Goal: Information Seeking & Learning: Check status

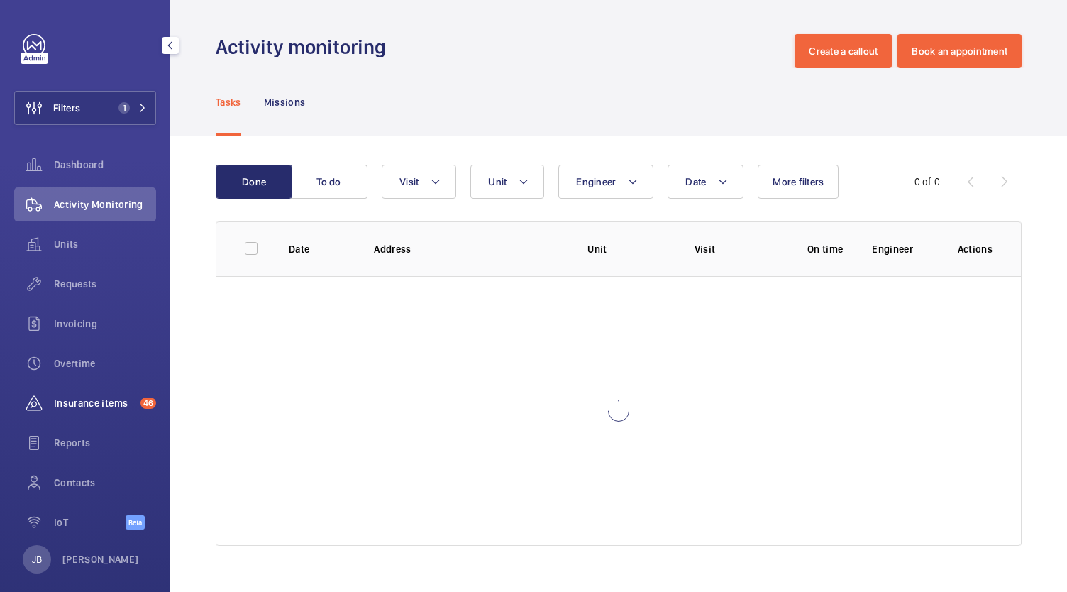
click at [75, 407] on span "Insurance items" at bounding box center [94, 403] width 81 height 14
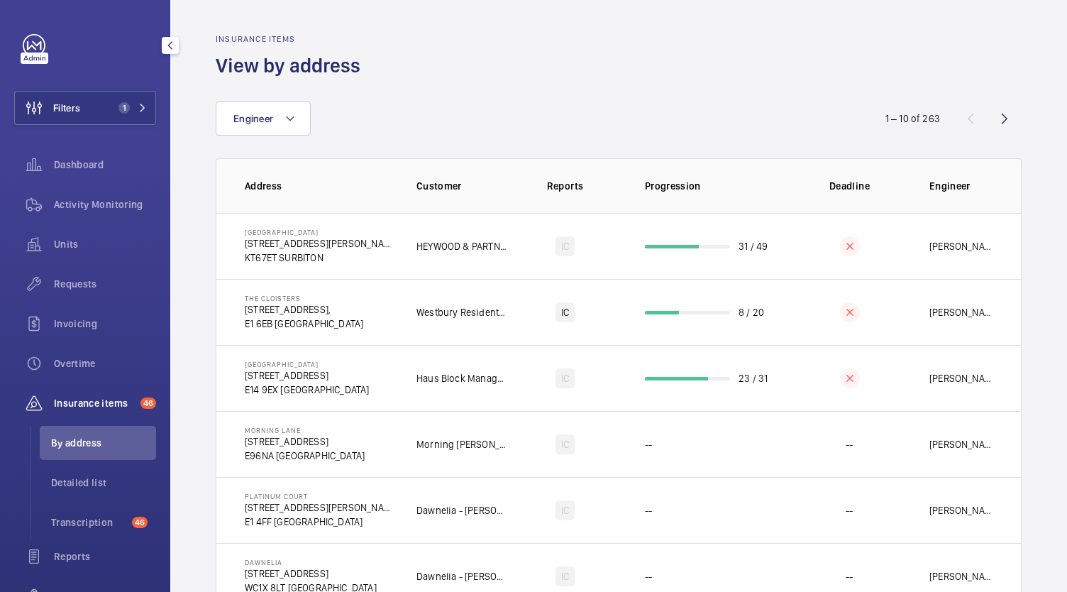
click at [75, 439] on span "By address" at bounding box center [103, 443] width 105 height 14
click at [40, 105] on wm-front-icon-button at bounding box center [34, 108] width 38 height 34
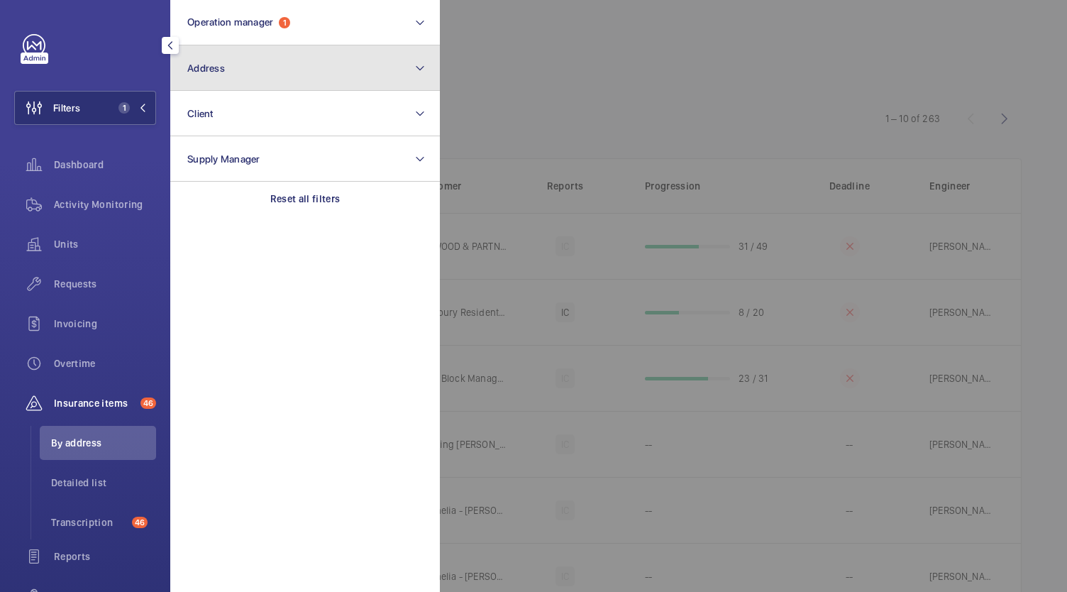
click at [275, 57] on button "Address" at bounding box center [305, 67] width 270 height 45
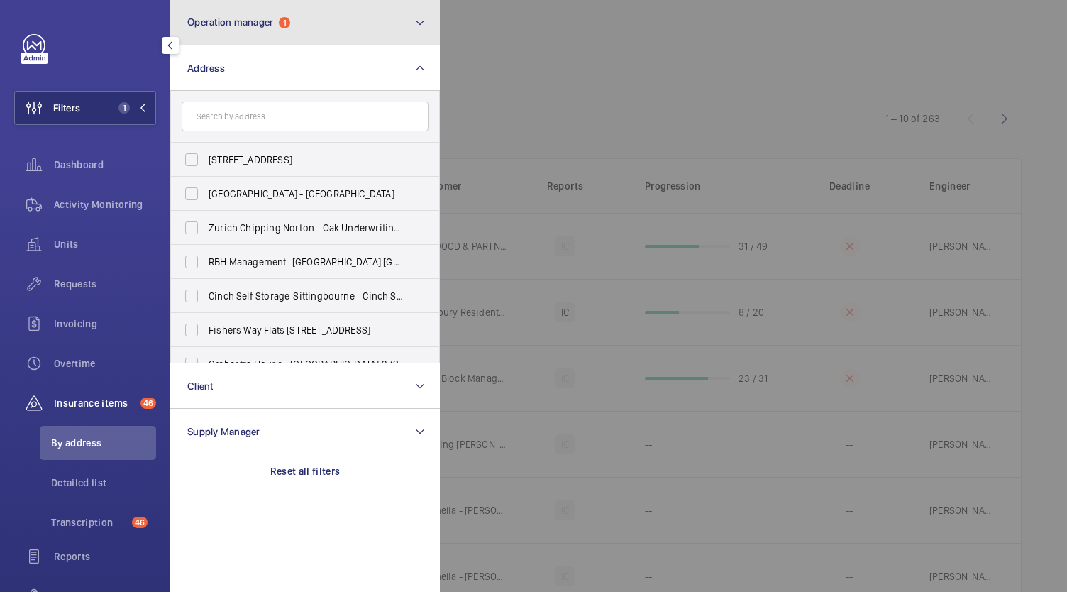
click at [298, 18] on button "Operation manager 1" at bounding box center [305, 22] width 270 height 45
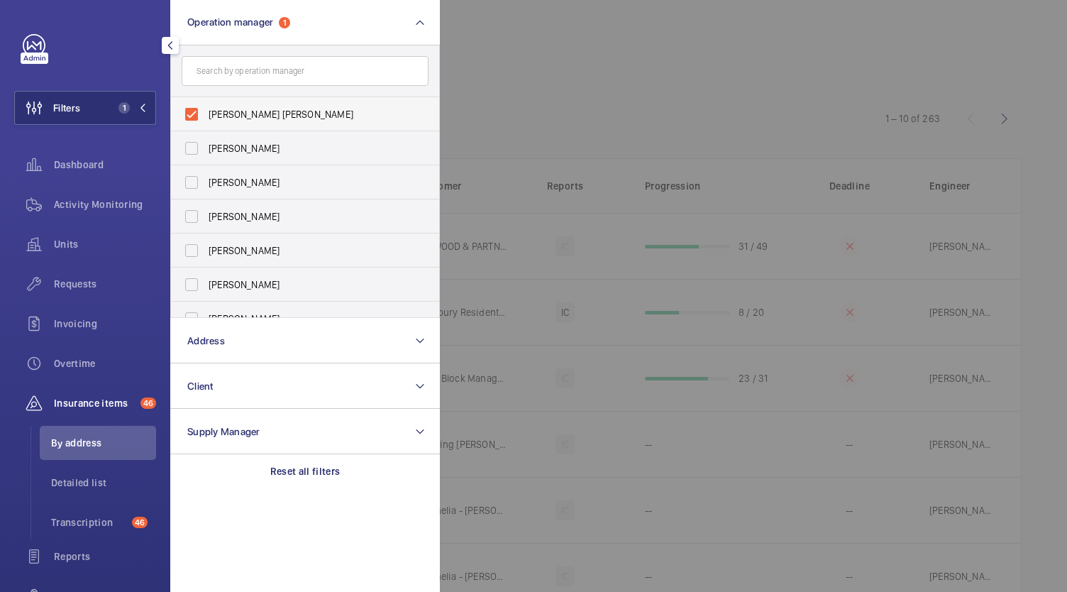
click at [223, 111] on span "Connor Tarpey" at bounding box center [306, 114] width 195 height 14
click at [206, 111] on input "Connor Tarpey" at bounding box center [191, 114] width 28 height 28
checkbox input "false"
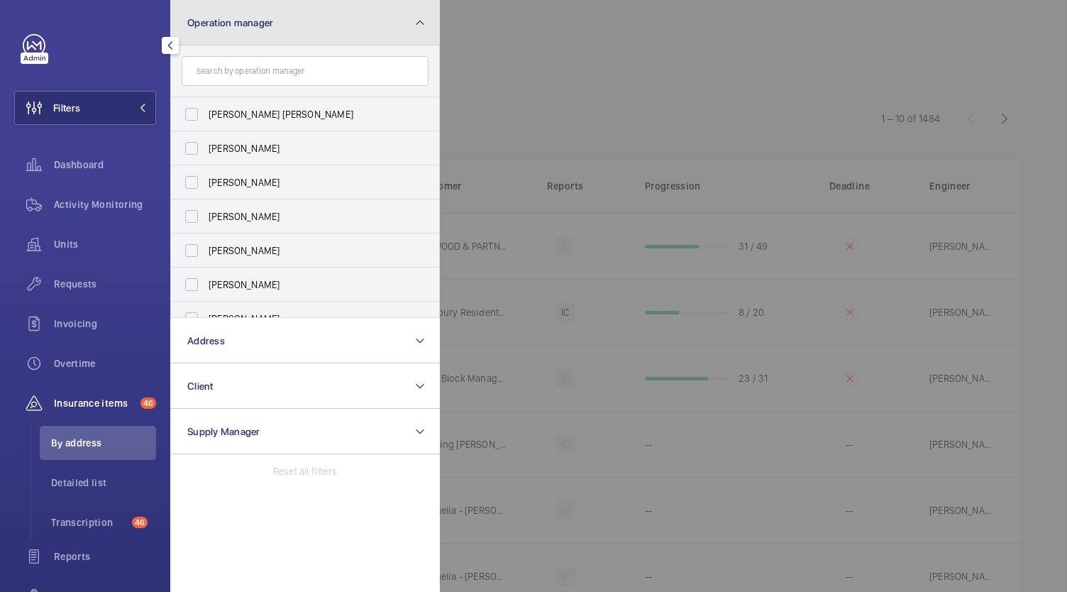
click at [351, 25] on button "Operation manager" at bounding box center [305, 22] width 270 height 45
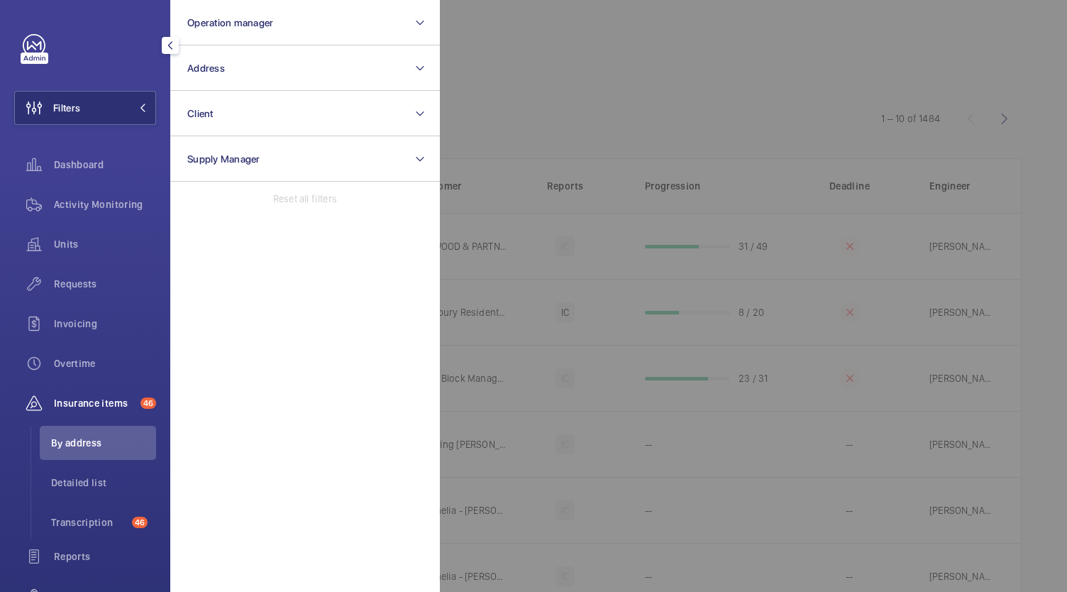
drag, startPoint x: 522, startPoint y: 86, endPoint x: 419, endPoint y: 86, distance: 103.6
click at [519, 86] on div at bounding box center [973, 296] width 1067 height 592
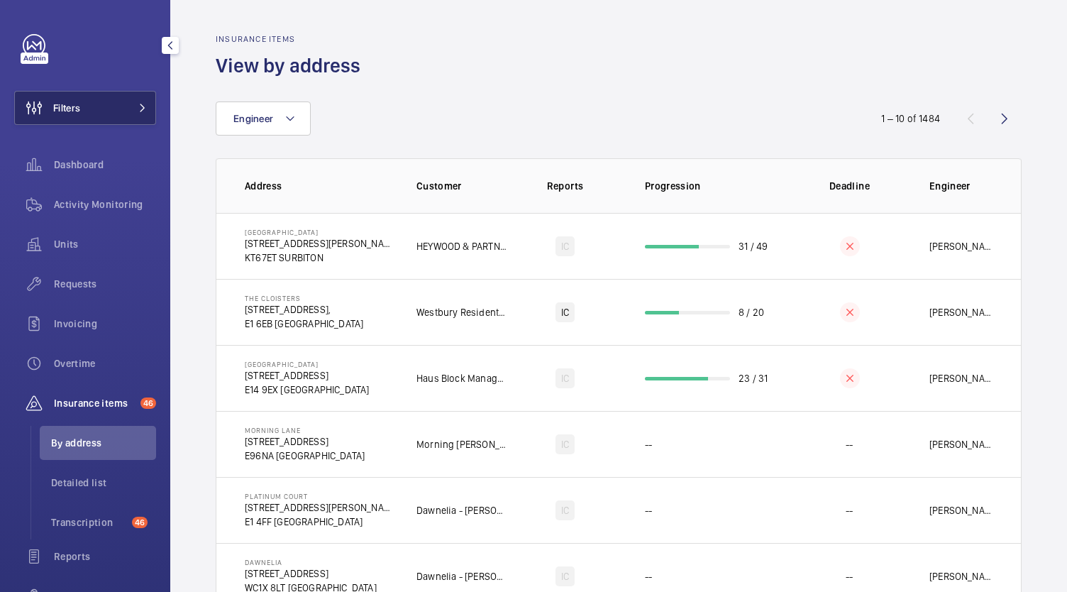
click at [87, 95] on button "Filters" at bounding box center [85, 108] width 142 height 34
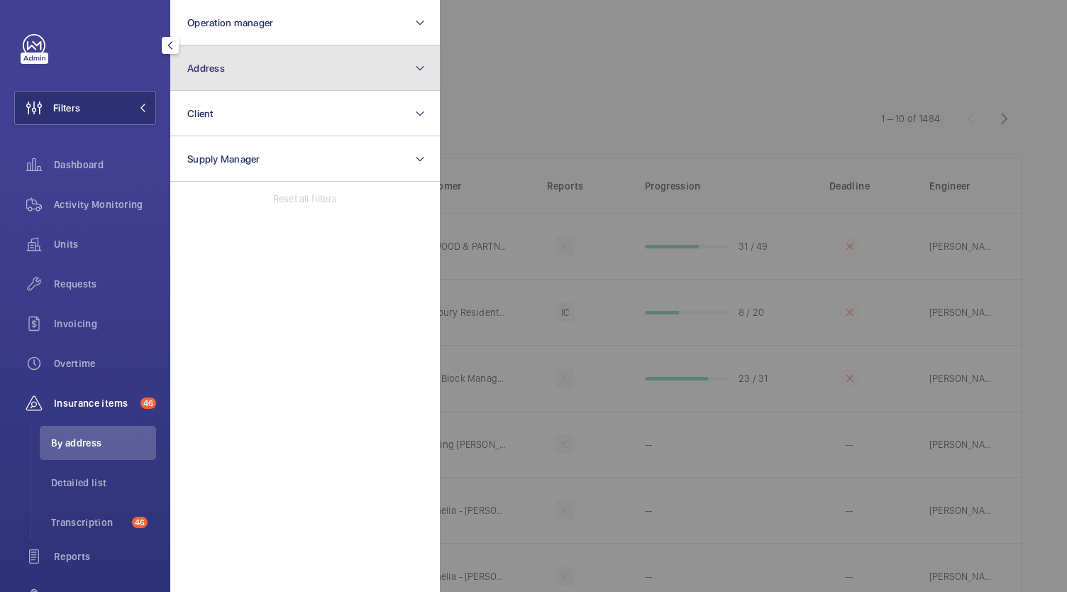
click at [324, 76] on button "Address" at bounding box center [305, 67] width 270 height 45
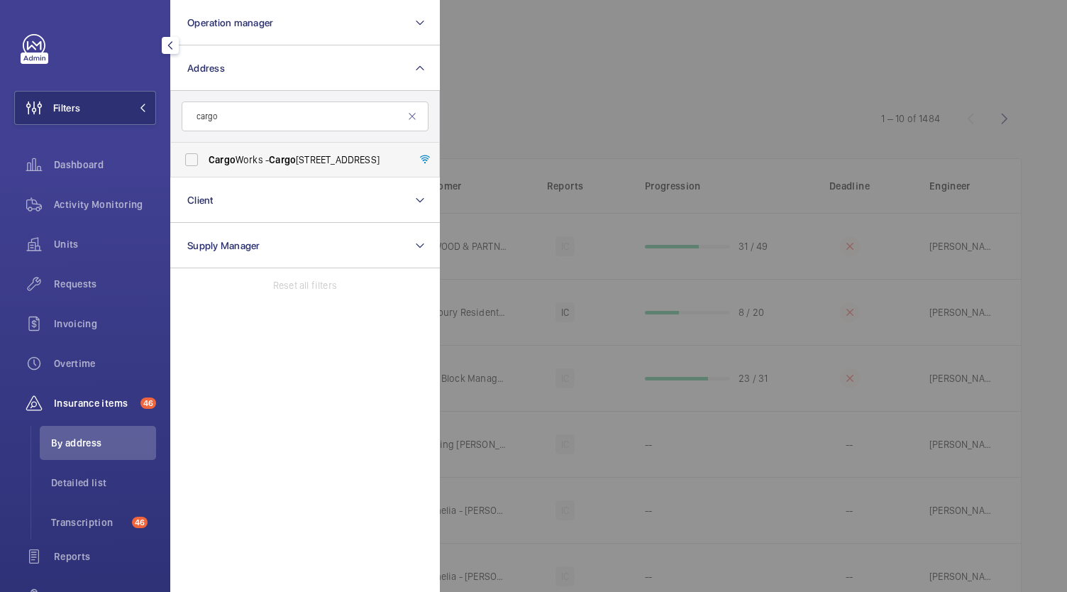
type input "cargo"
click at [185, 160] on label "Cargo Works - Cargo Works, 1-2 Hatfields,, LONDON SE1 9PG" at bounding box center [294, 160] width 247 height 34
click at [185, 160] on input "Cargo Works - Cargo Works, 1-2 Hatfields,, LONDON SE1 9PG" at bounding box center [191, 159] width 28 height 28
checkbox input "true"
click at [85, 442] on span "By address" at bounding box center [103, 443] width 105 height 14
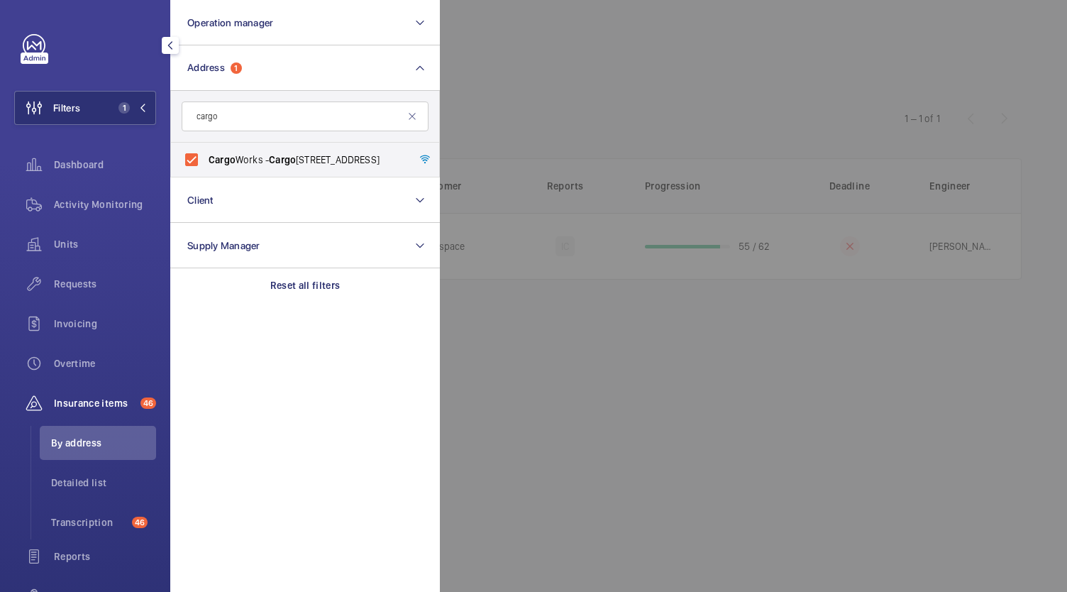
click at [575, 119] on div at bounding box center [973, 296] width 1067 height 592
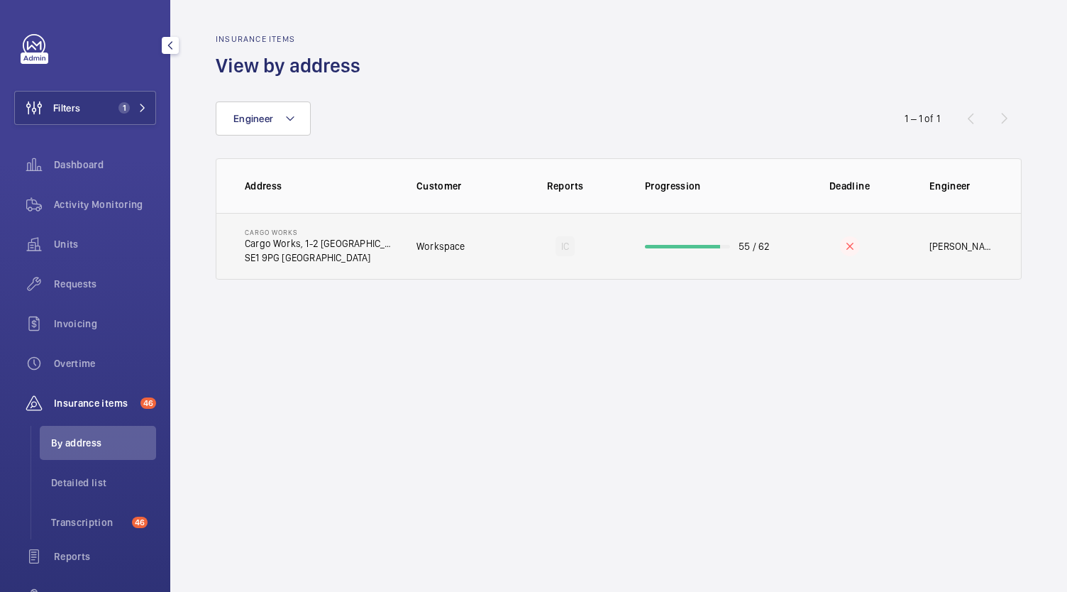
click at [489, 256] on td "Workspace" at bounding box center [451, 246] width 114 height 67
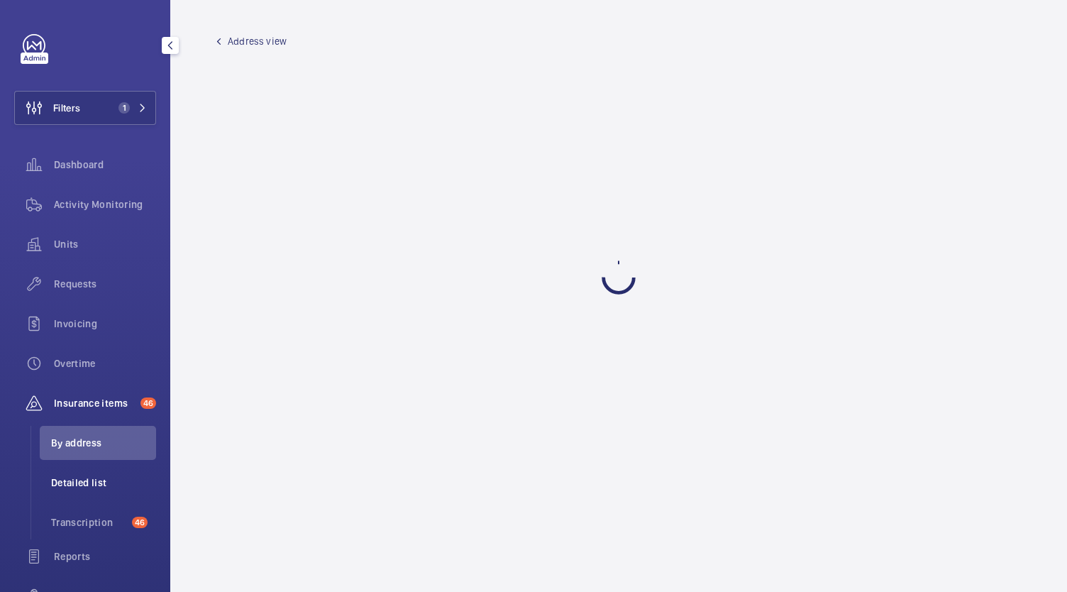
click at [94, 482] on span "Detailed list" at bounding box center [103, 483] width 105 height 14
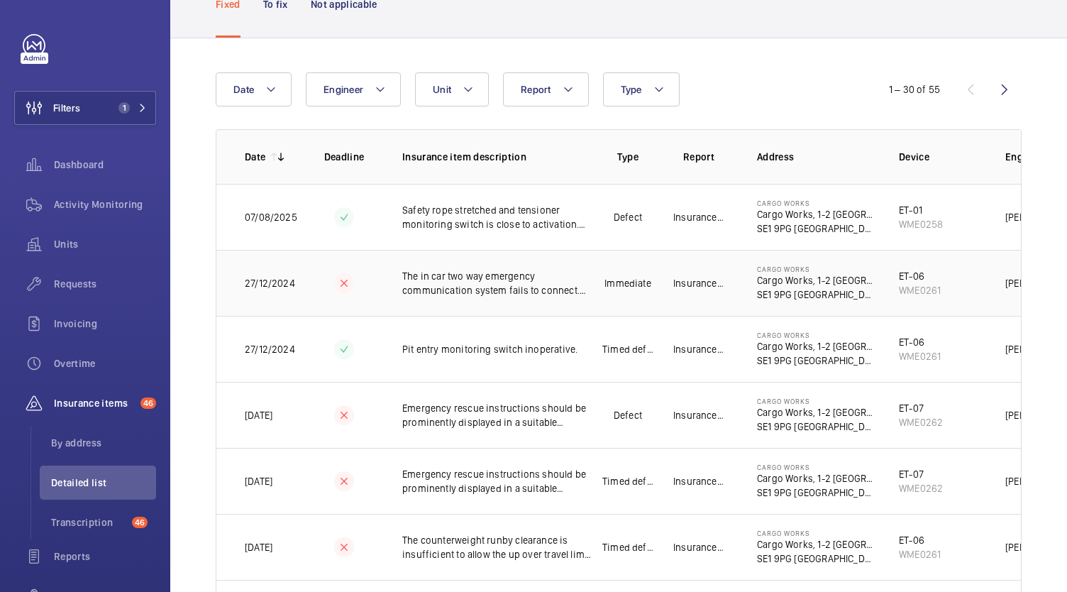
scroll to position [142, 0]
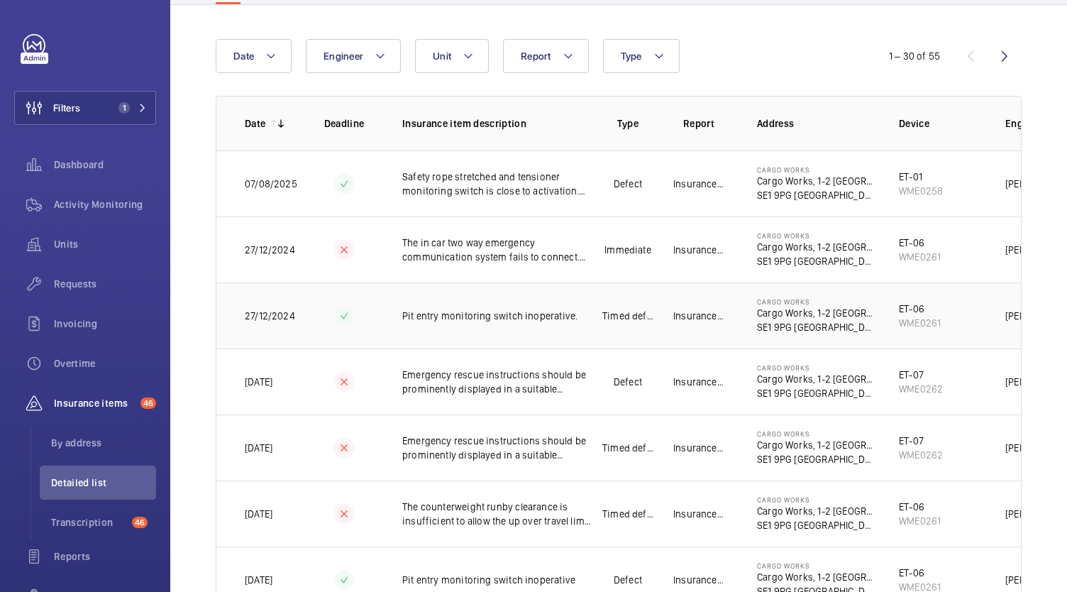
click at [555, 323] on td "Pit entry monitoring switch inoperative." at bounding box center [486, 315] width 213 height 66
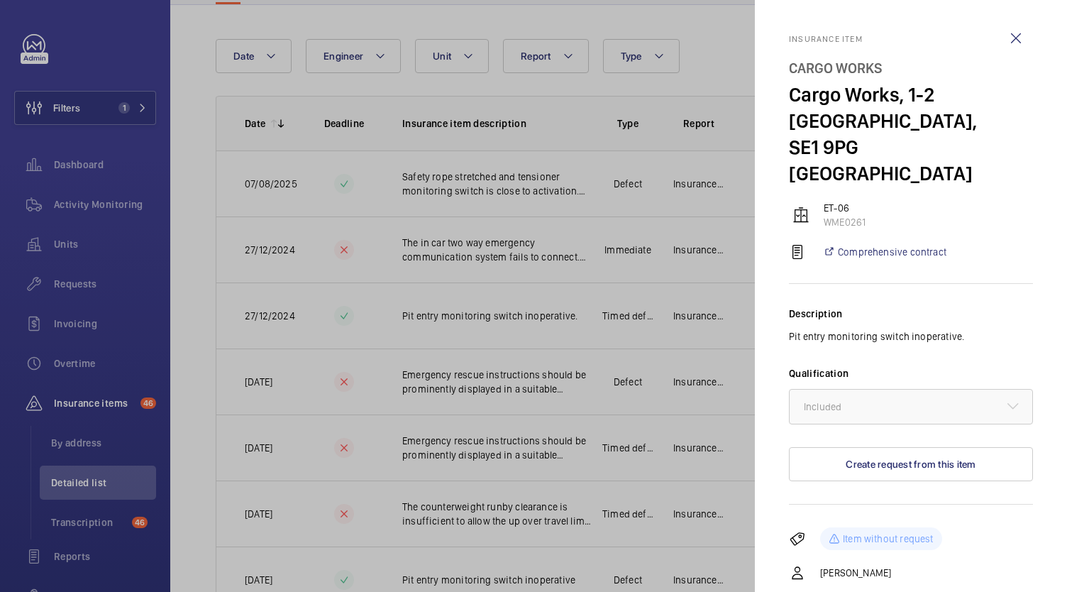
click at [718, 52] on div at bounding box center [533, 296] width 1067 height 592
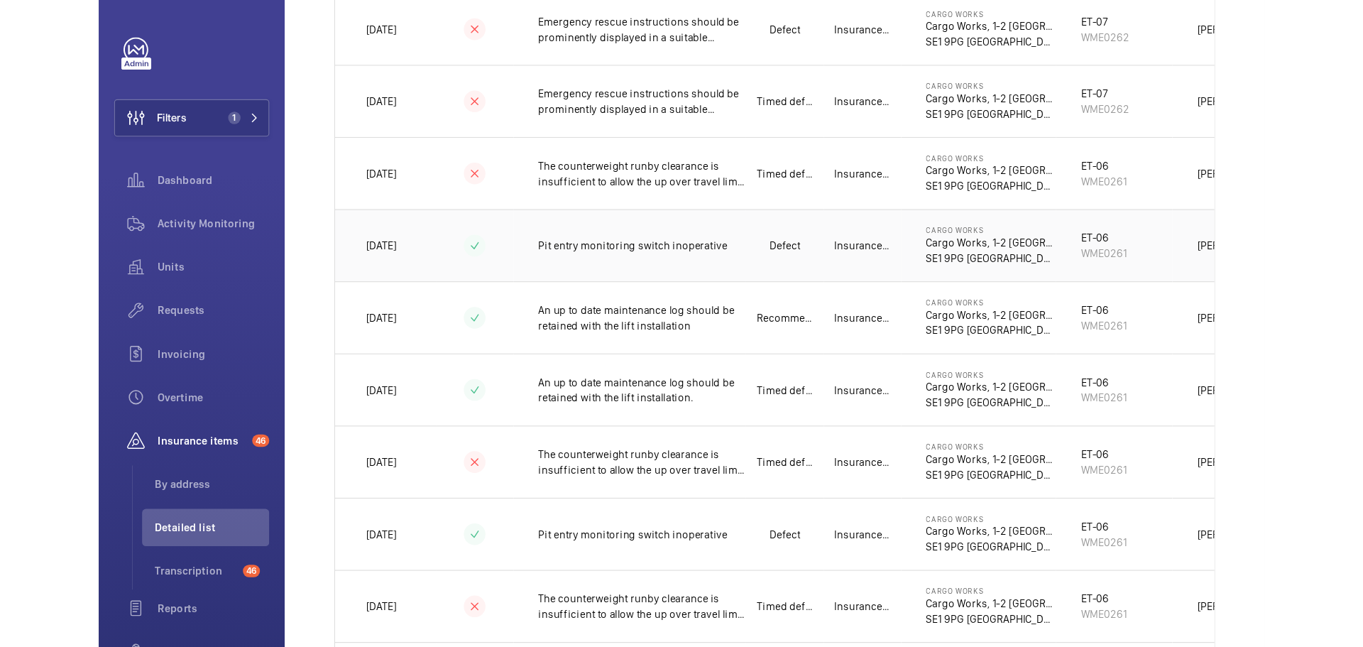
scroll to position [0, 0]
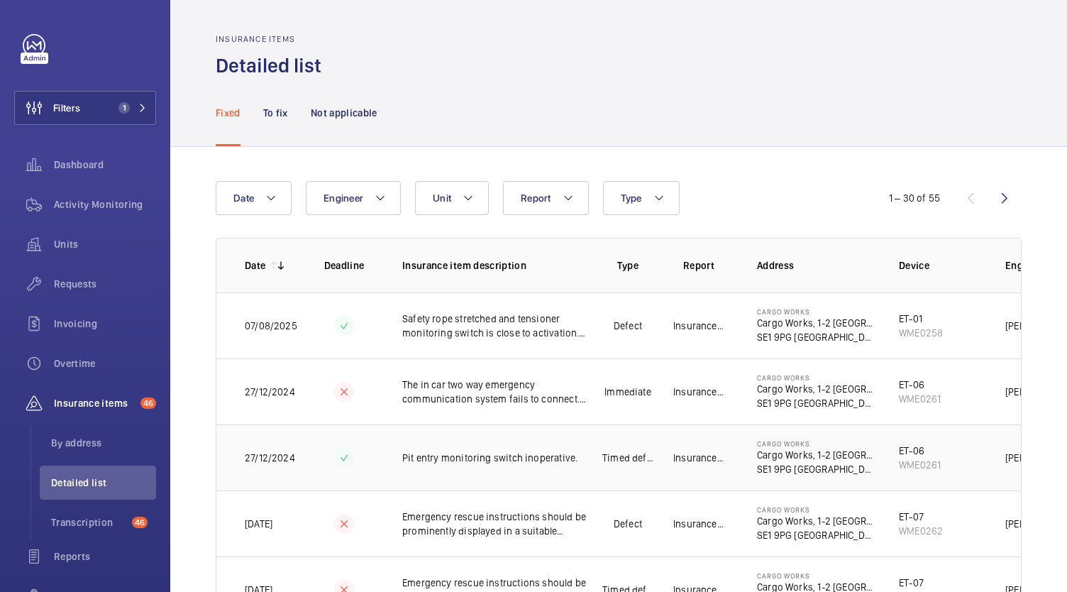
click at [941, 452] on td "ET-06 WME0261" at bounding box center [929, 457] width 106 height 66
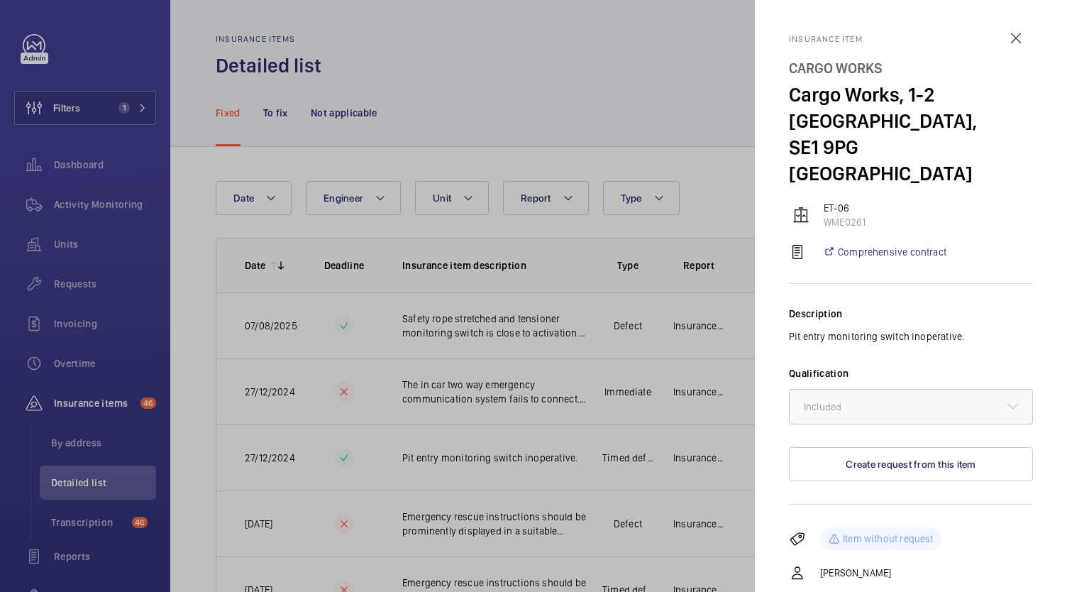
click at [704, 463] on div at bounding box center [533, 296] width 1067 height 592
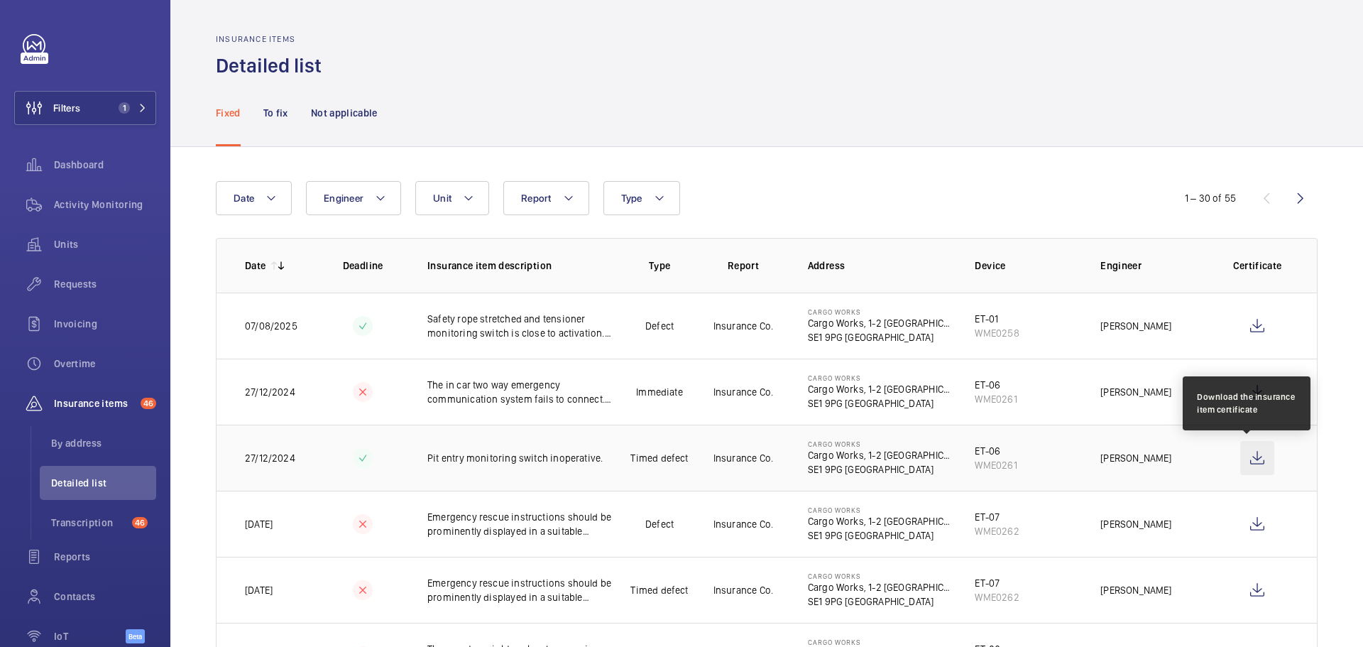
click at [1067, 454] on wm-front-icon-button at bounding box center [1257, 458] width 34 height 34
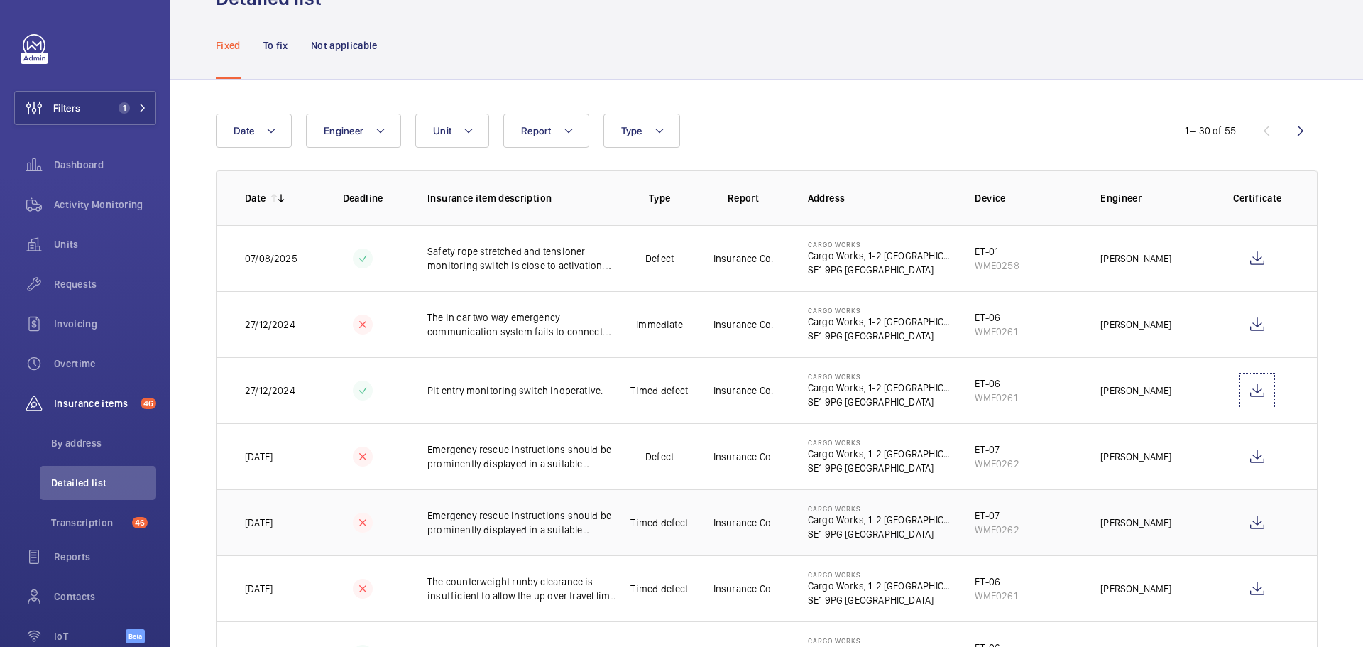
scroll to position [142, 0]
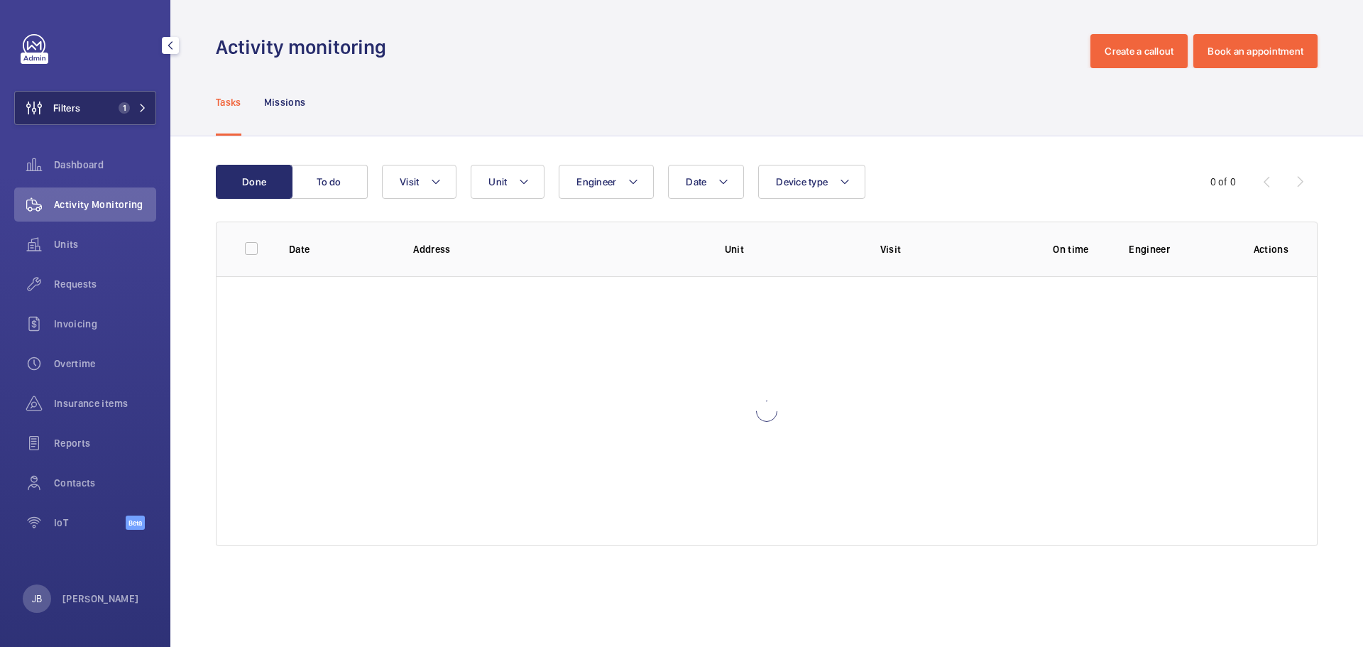
click at [119, 100] on button "Filters 1" at bounding box center [85, 108] width 142 height 34
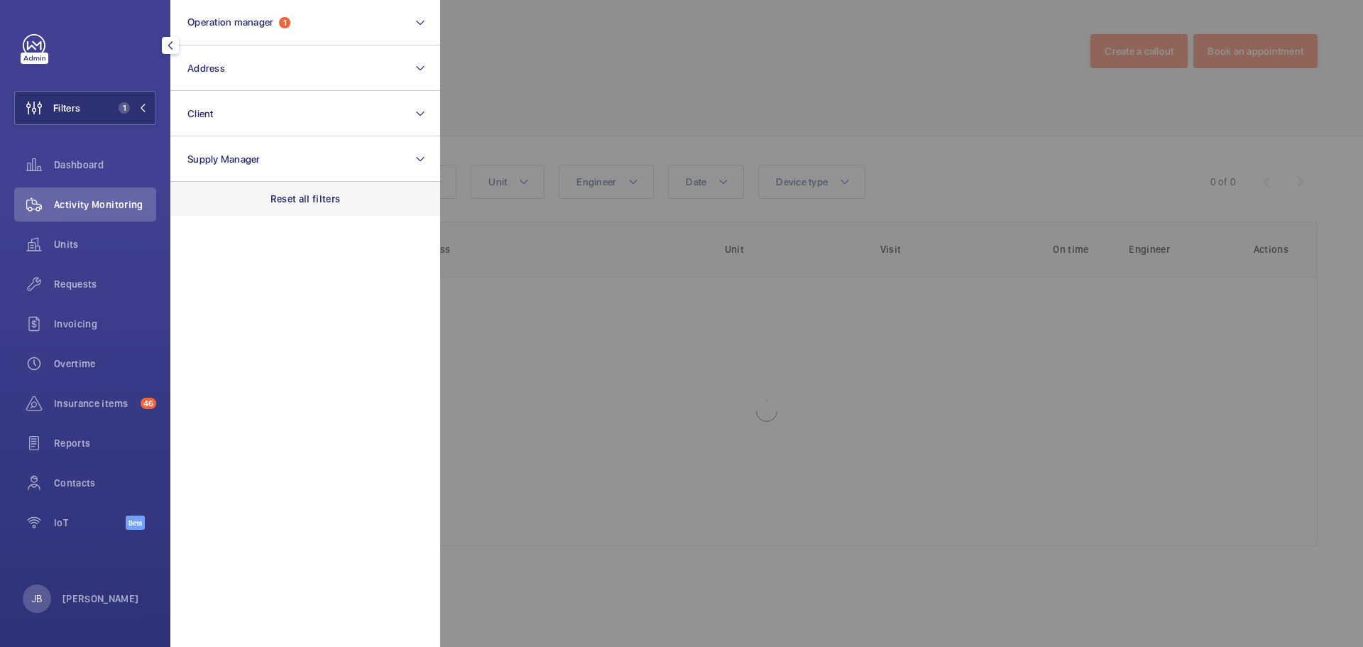
click at [344, 199] on div "Reset all filters" at bounding box center [305, 199] width 270 height 34
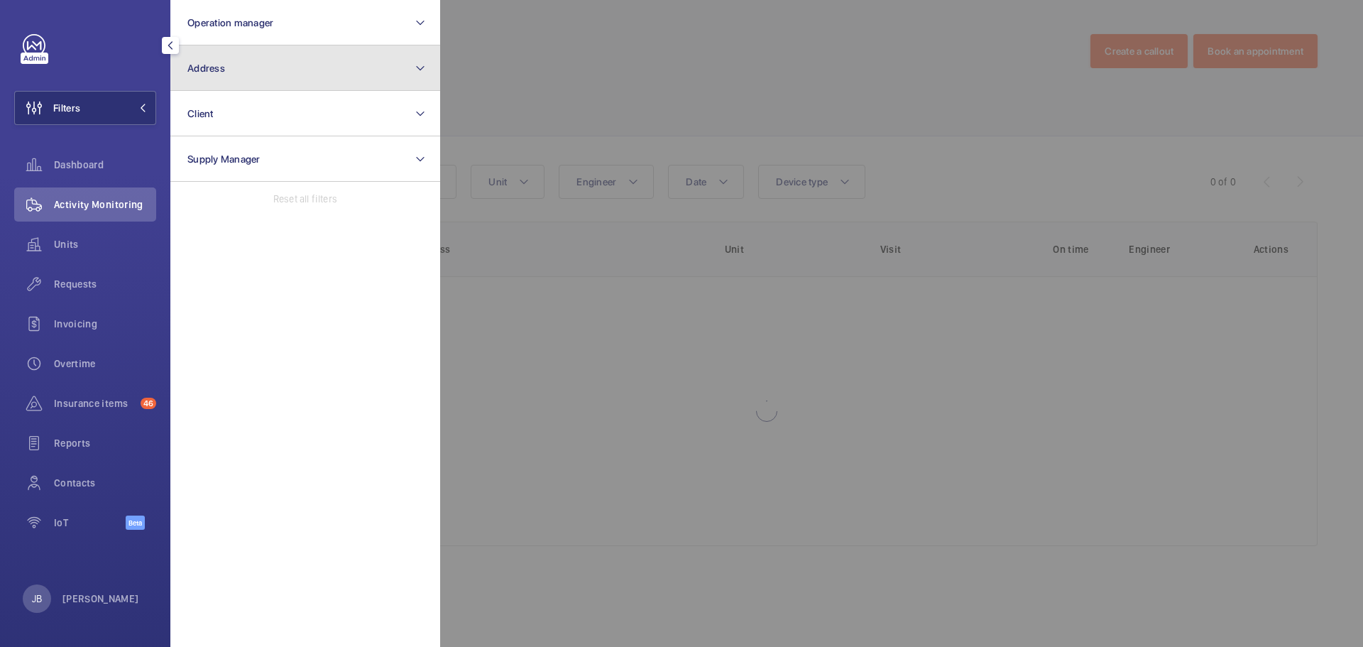
click at [265, 76] on button "Address" at bounding box center [305, 67] width 270 height 45
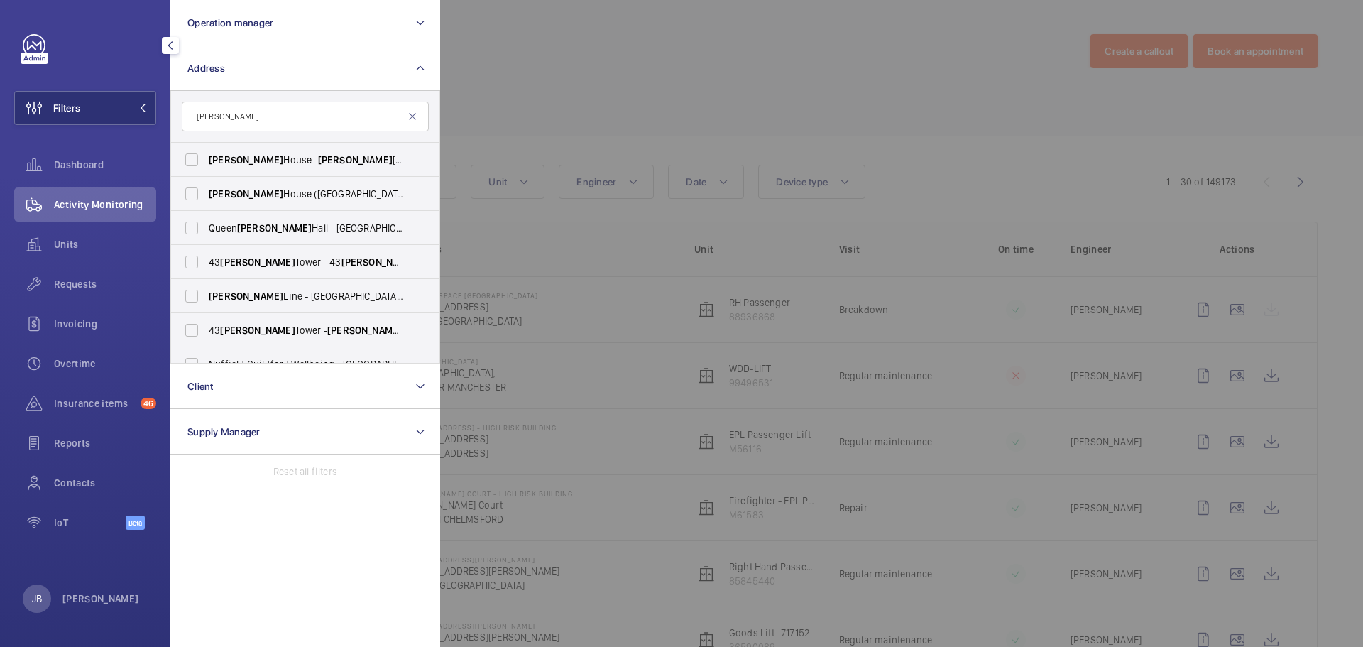
type input "[PERSON_NAME]"
click at [318, 157] on span "[PERSON_NAME]" at bounding box center [355, 159] width 75 height 11
click at [206, 157] on input "[PERSON_NAME][GEOGRAPHIC_DATA] - [PERSON_NAME][GEOGRAPHIC_DATA]" at bounding box center [191, 159] width 28 height 28
checkbox input "true"
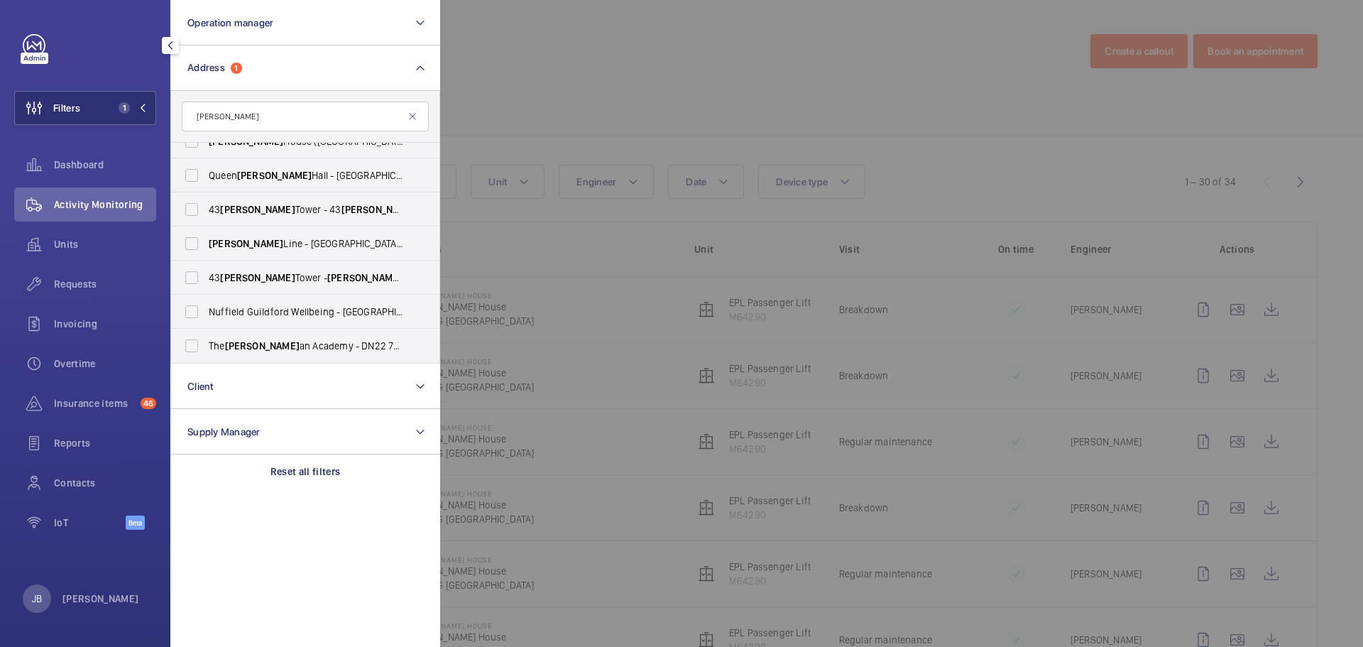
drag, startPoint x: 111, startPoint y: 202, endPoint x: 219, endPoint y: 159, distance: 116.2
click at [110, 202] on span "Activity Monitoring" at bounding box center [105, 204] width 102 height 14
drag, startPoint x: 534, startPoint y: 97, endPoint x: 518, endPoint y: 141, distance: 46.9
click at [535, 95] on div at bounding box center [1121, 323] width 1363 height 647
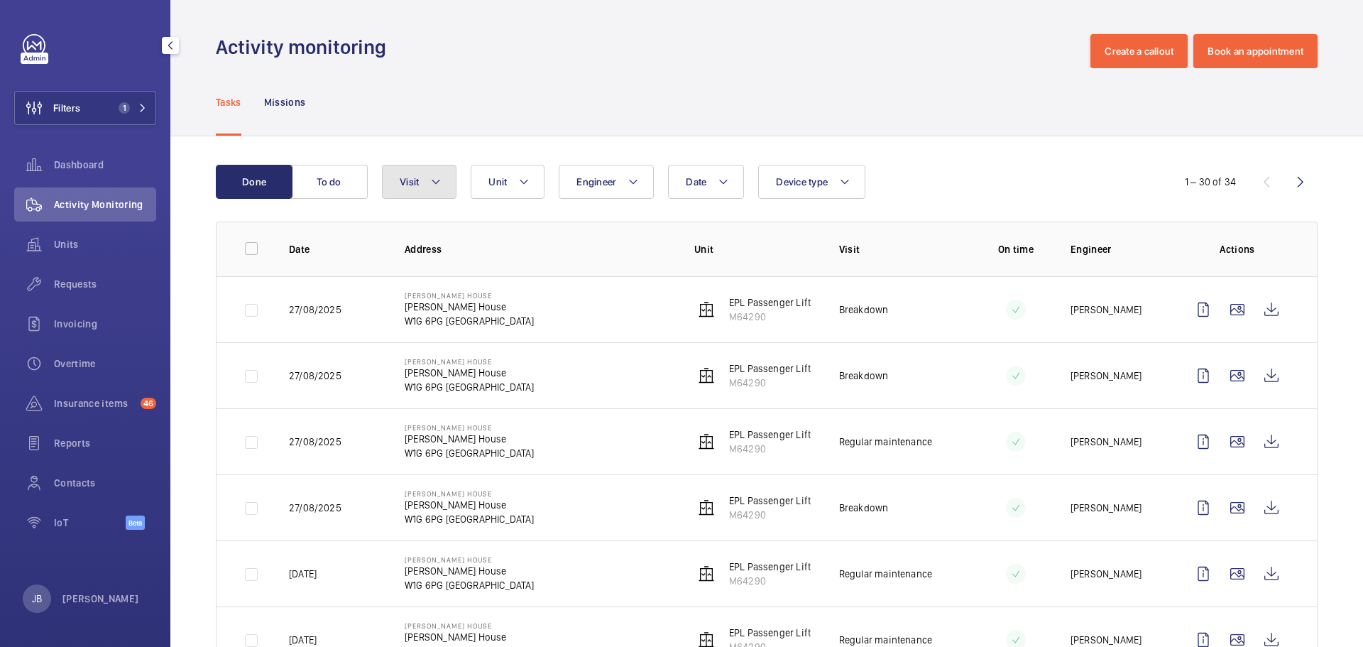
drag, startPoint x: 444, startPoint y: 187, endPoint x: 436, endPoint y: 181, distance: 9.5
click at [441, 185] on button "Visit" at bounding box center [419, 182] width 75 height 34
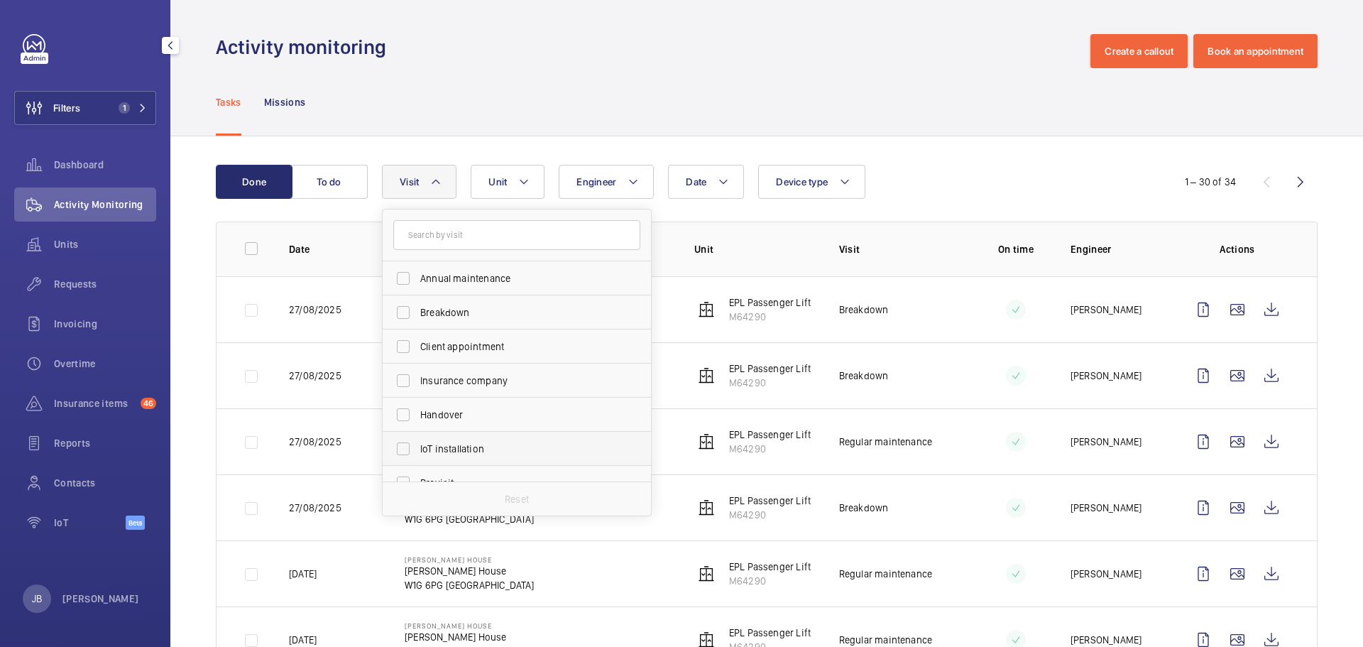
click at [445, 449] on span "IoT installation" at bounding box center [517, 448] width 195 height 14
click at [417, 449] on input "IoT installation" at bounding box center [403, 448] width 28 height 28
checkbox input "true"
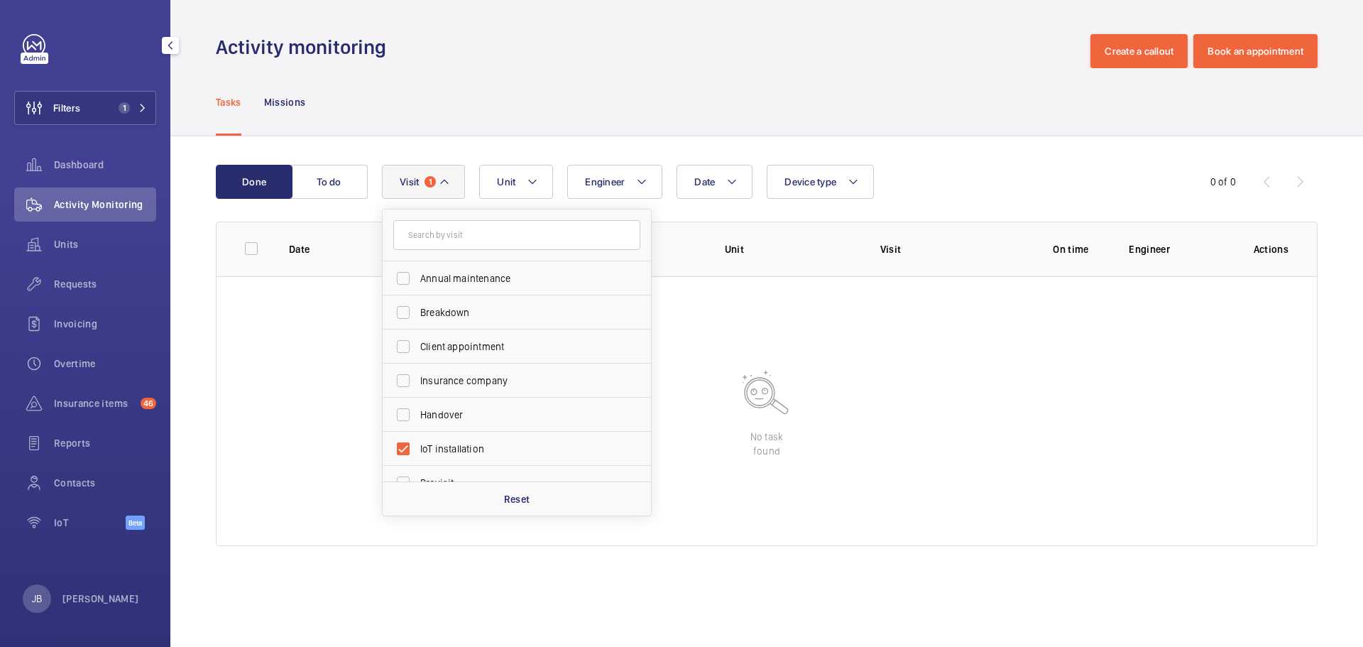
click at [563, 62] on div "Activity monitoring Create a callout Book an appointment" at bounding box center [766, 51] width 1101 height 34
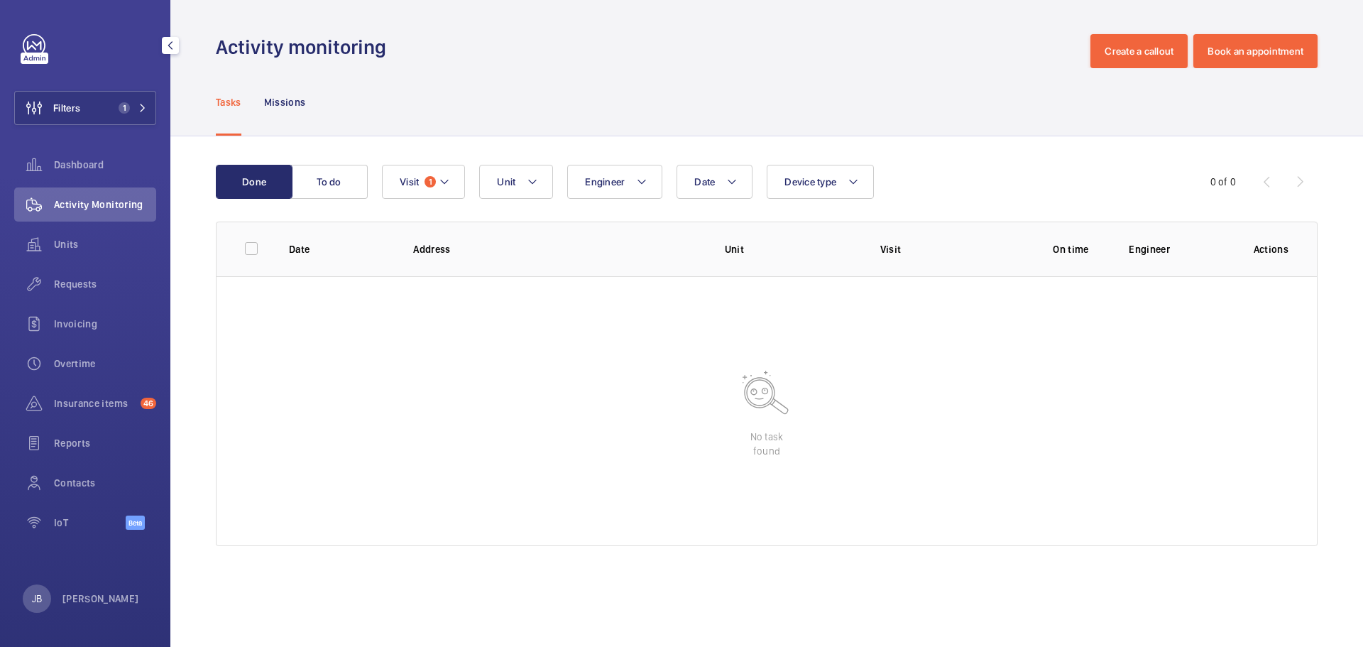
click at [532, 101] on div "Tasks Missions" at bounding box center [766, 101] width 1101 height 67
click at [69, 193] on div "Activity Monitoring" at bounding box center [85, 204] width 142 height 34
